Goal: Task Accomplishment & Management: Use online tool/utility

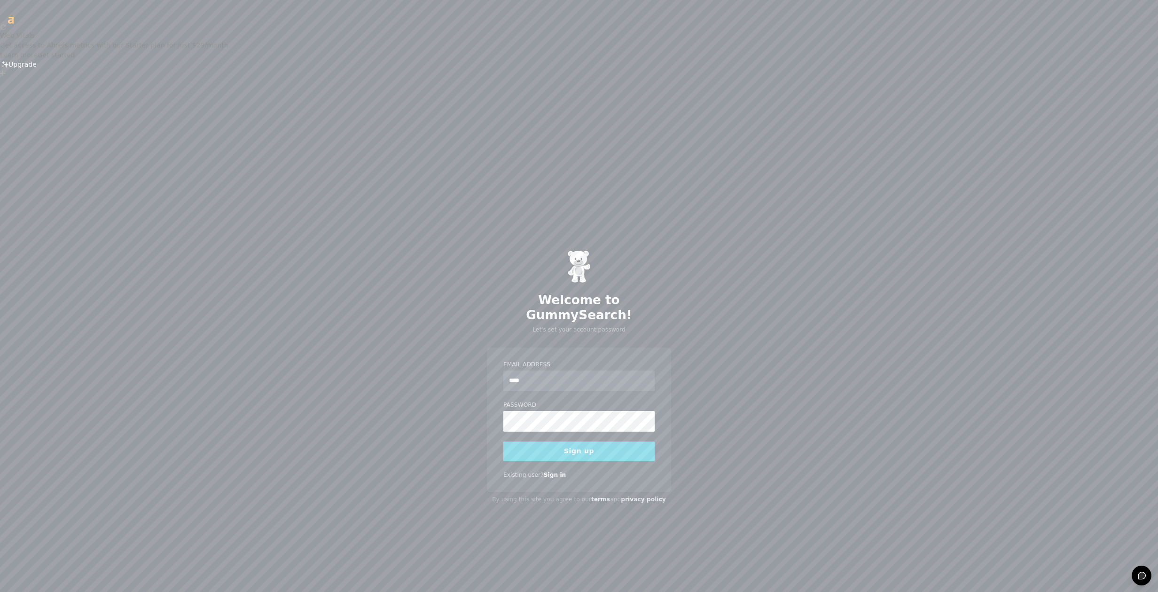
type input "**********"
click at [590, 441] on button "Sign up" at bounding box center [578, 451] width 151 height 20
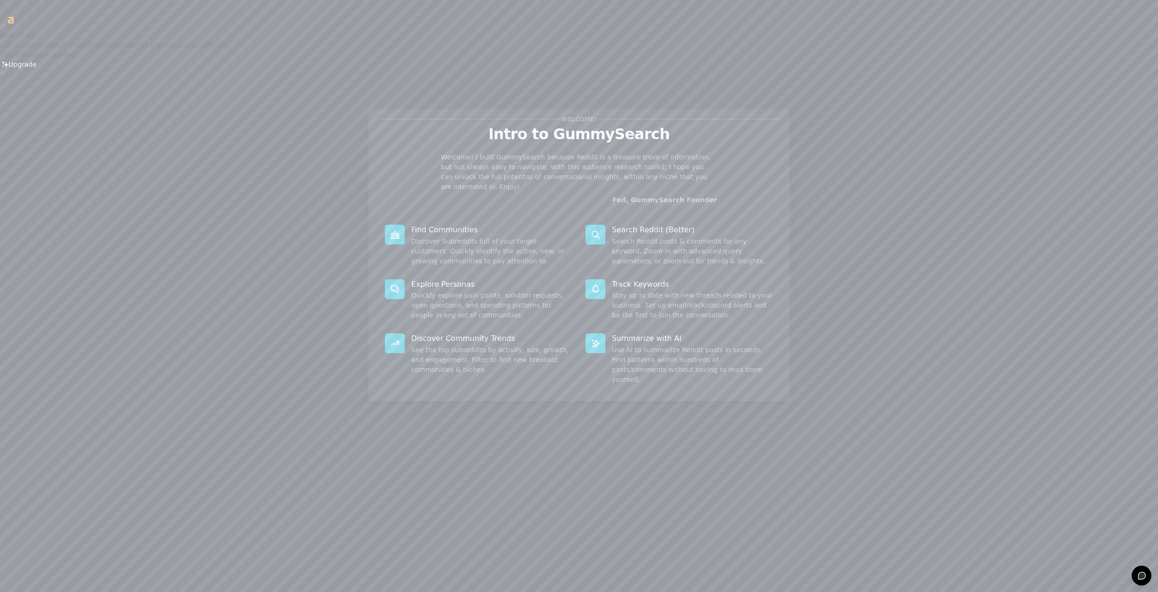
scroll to position [17, 0]
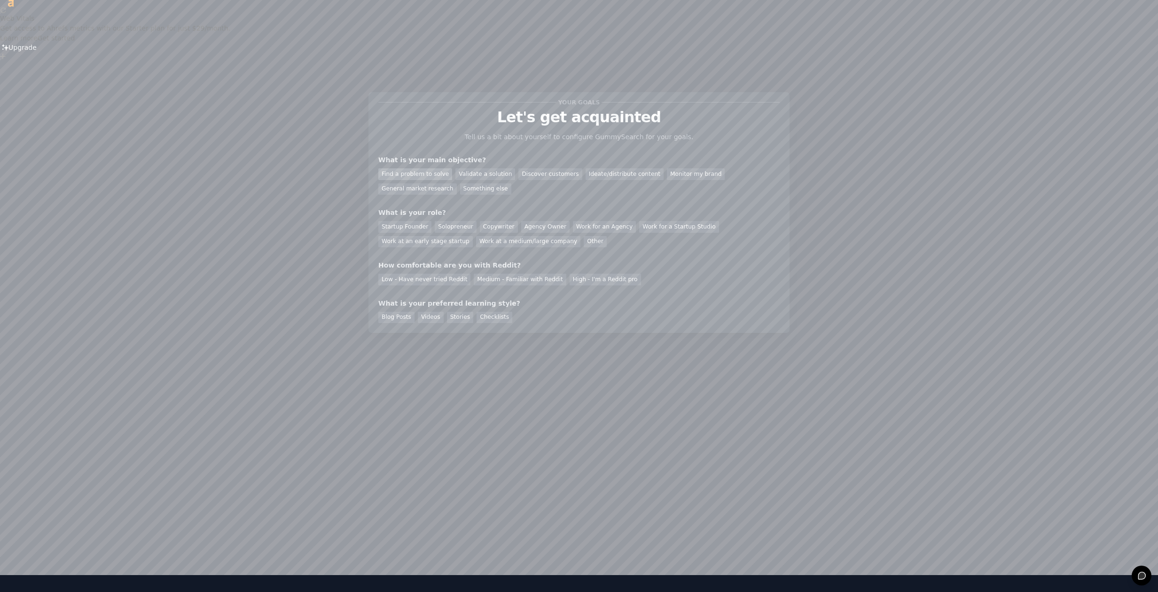
click at [429, 168] on div "Find a problem to solve" at bounding box center [415, 174] width 74 height 12
click at [523, 168] on div "Discover customers" at bounding box center [549, 174] width 63 height 12
click at [412, 168] on div "Find a problem to solve" at bounding box center [415, 174] width 74 height 12
click at [414, 221] on div "Startup Founder" at bounding box center [404, 227] width 53 height 12
click at [527, 274] on div "Medium - Familiar with Reddit" at bounding box center [520, 280] width 92 height 12
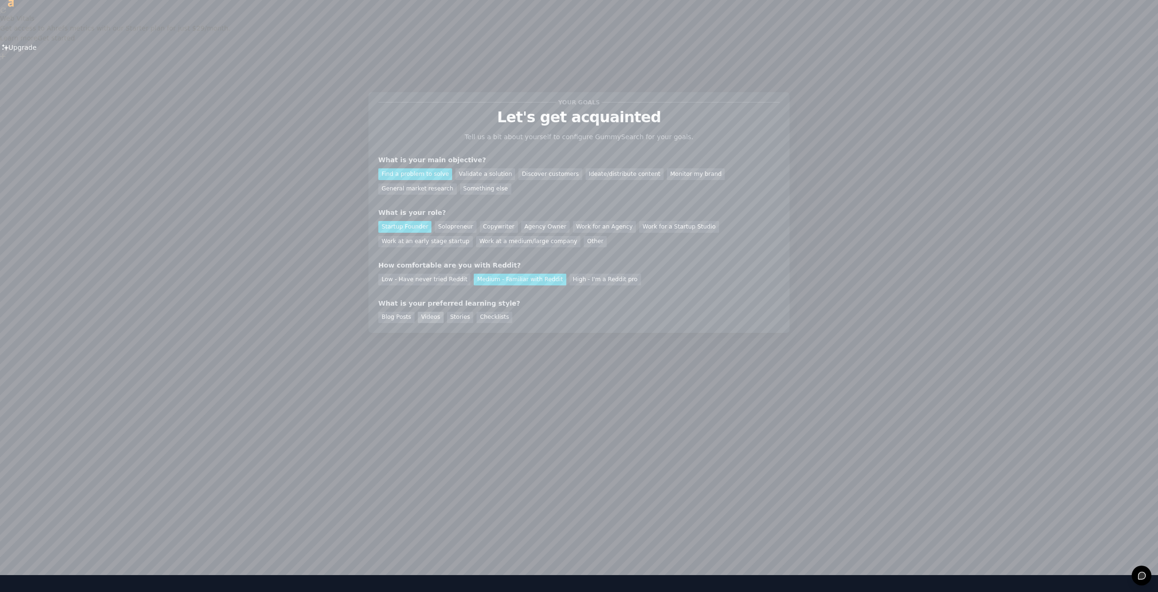
click at [428, 312] on div "Videos" at bounding box center [431, 318] width 26 height 12
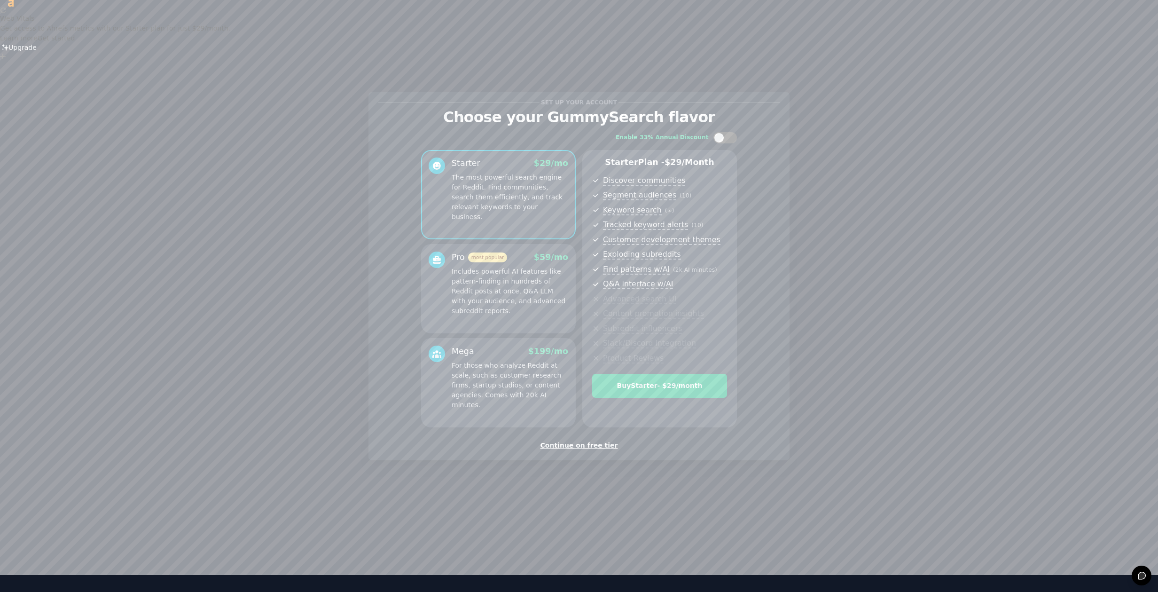
click at [588, 440] on div "Continue on free tier" at bounding box center [578, 445] width 401 height 10
